Goal: Task Accomplishment & Management: Manage account settings

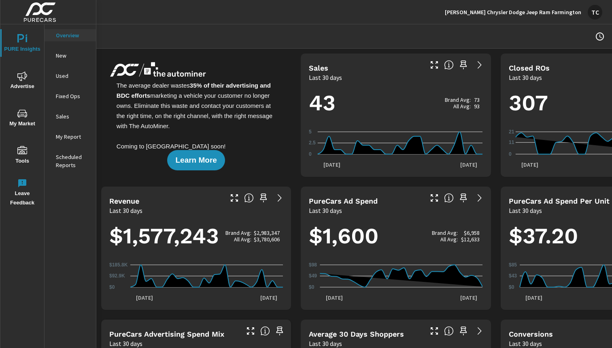
click at [68, 98] on p "Fixed Ops" at bounding box center [73, 96] width 34 height 8
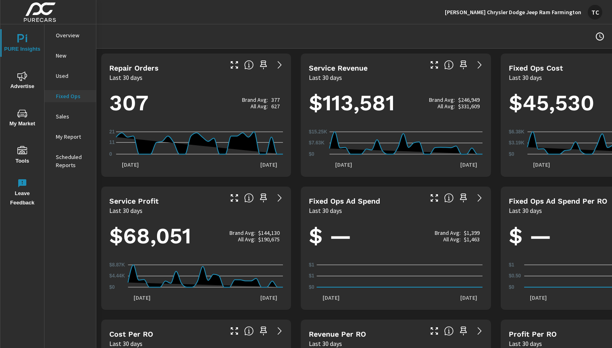
click at [71, 34] on p "Overview" at bounding box center [73, 35] width 34 height 8
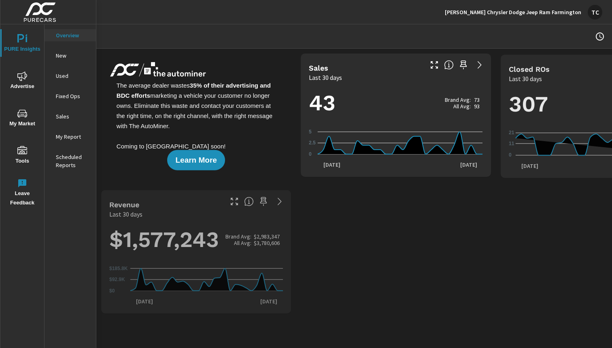
scroll to position [61, 0]
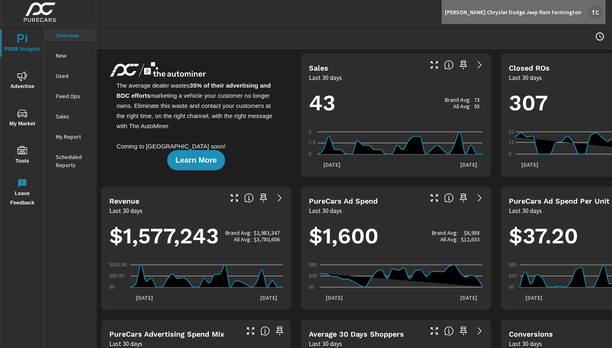
click at [561, 15] on p "[PERSON_NAME] Chrysler Dodge Jeep Ram Farmington" at bounding box center [513, 12] width 136 height 7
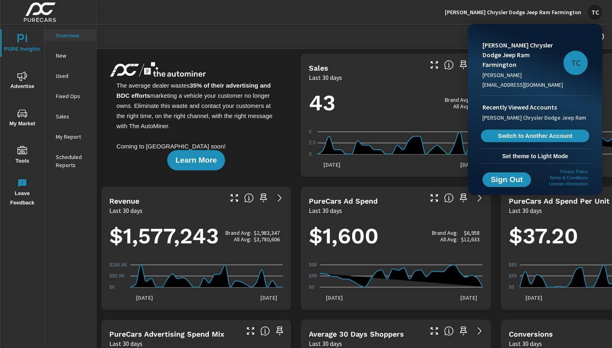
click at [517, 132] on span "Switch to Another Account" at bounding box center [535, 136] width 99 height 8
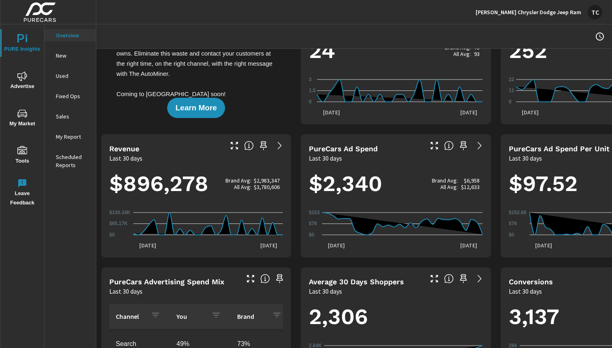
scroll to position [59, 0]
